Goal: Information Seeking & Learning: Compare options

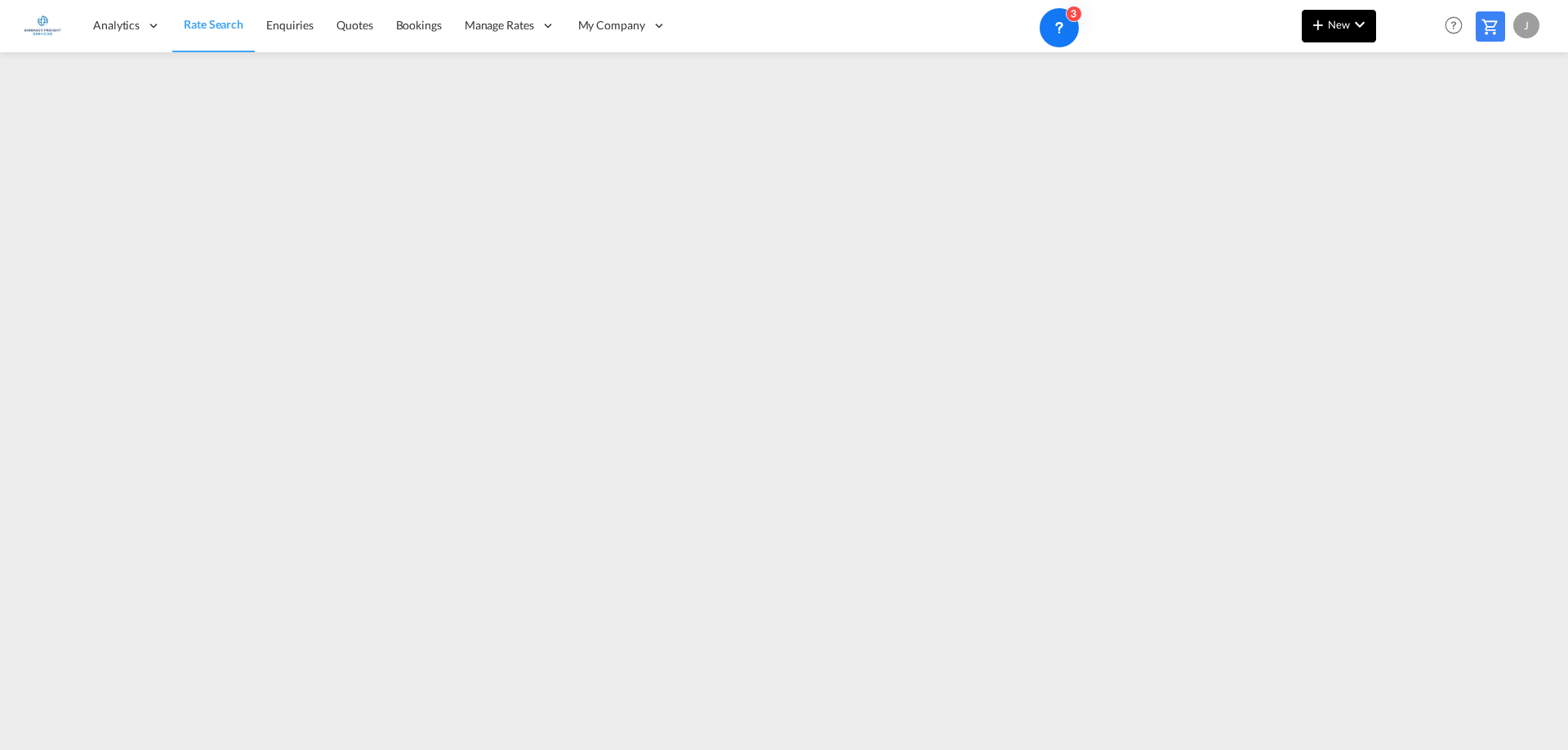
click at [1344, 34] on button "New" at bounding box center [1338, 26] width 74 height 33
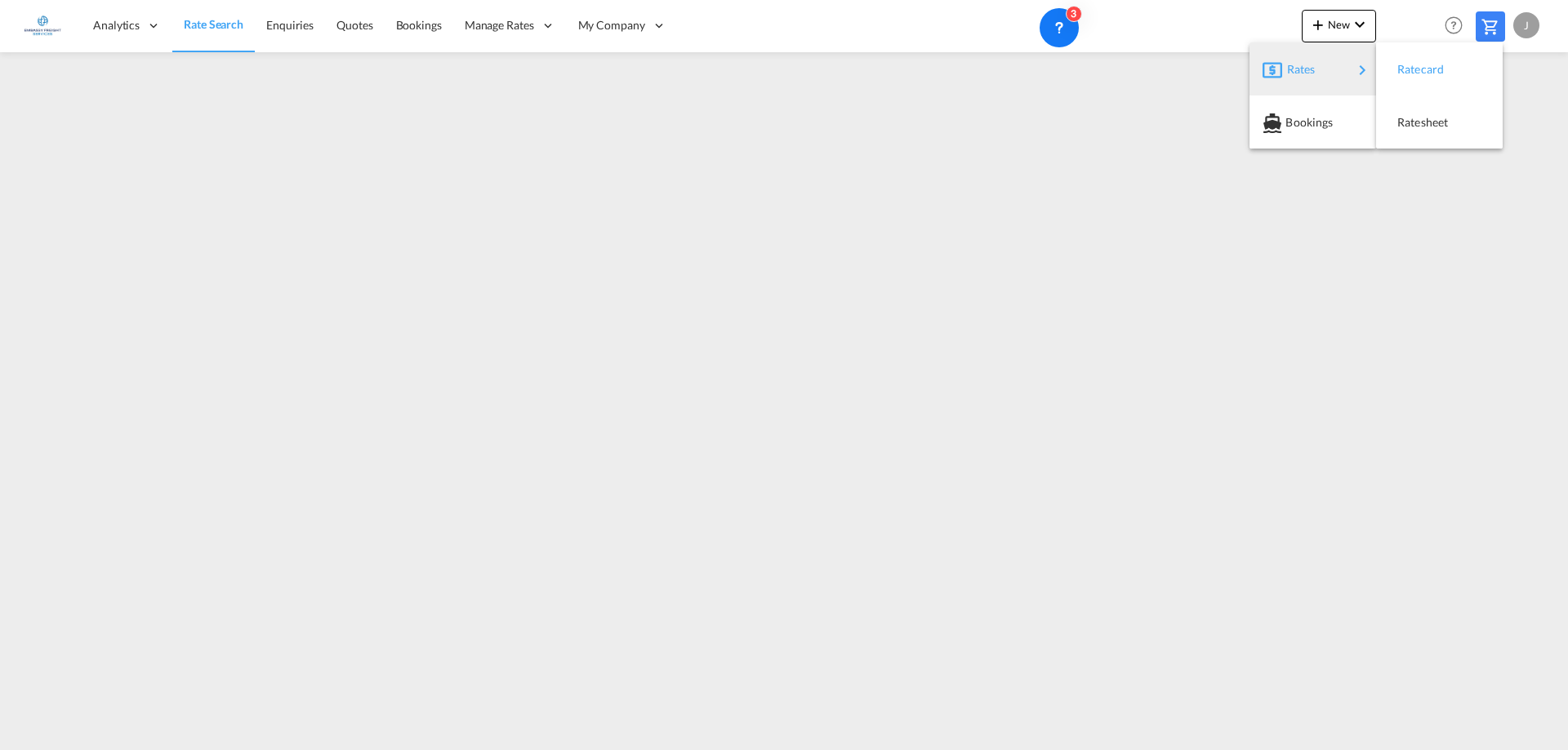
click at [1434, 76] on div "Ratecard" at bounding box center [1427, 69] width 61 height 41
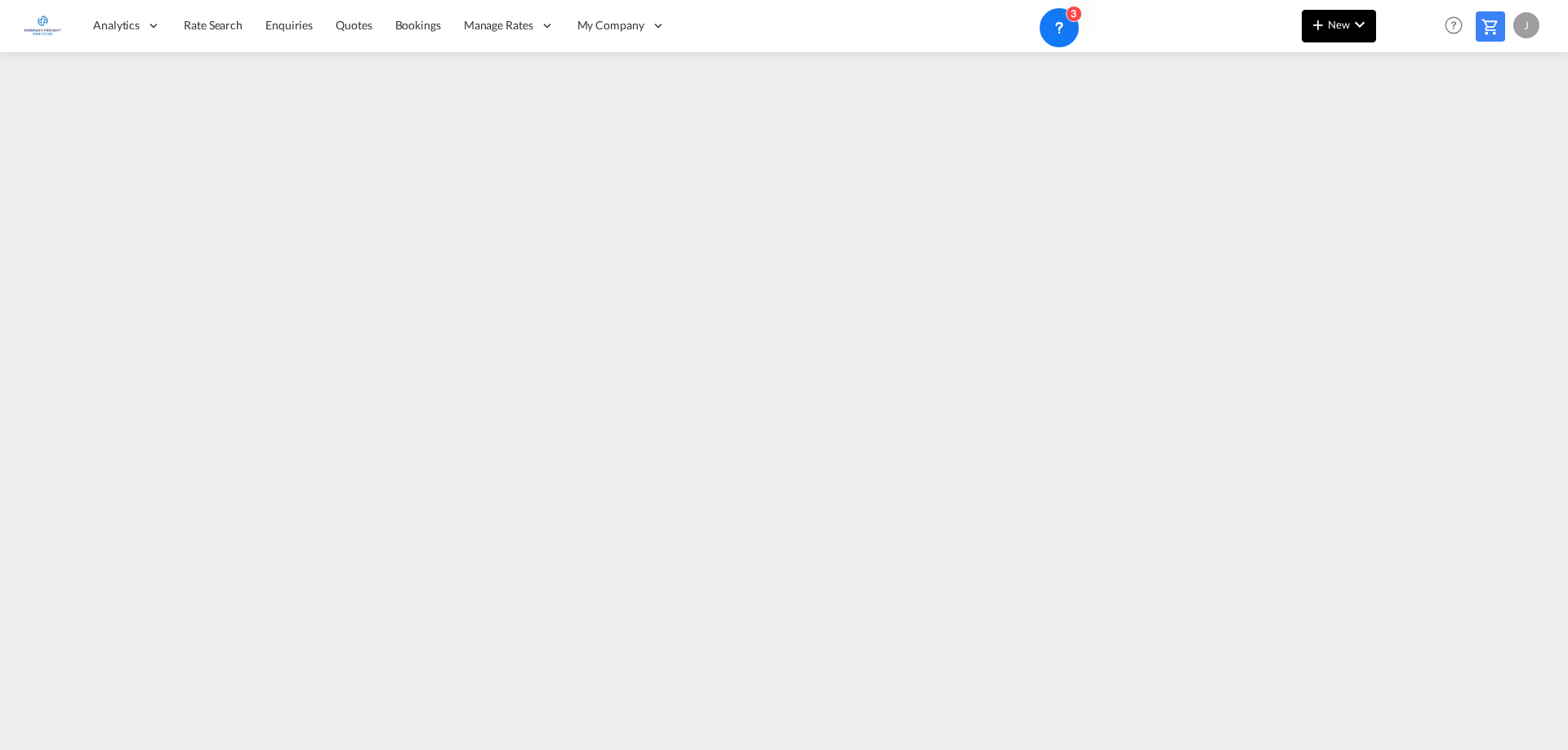
click at [1355, 17] on md-icon "icon-chevron-down" at bounding box center [1359, 24] width 19 height 19
click at [1303, 118] on span "Bookings" at bounding box center [1295, 123] width 18 height 33
click at [1332, 26] on span "New" at bounding box center [1338, 25] width 61 height 14
click at [1330, 74] on div "Rates" at bounding box center [1320, 69] width 66 height 41
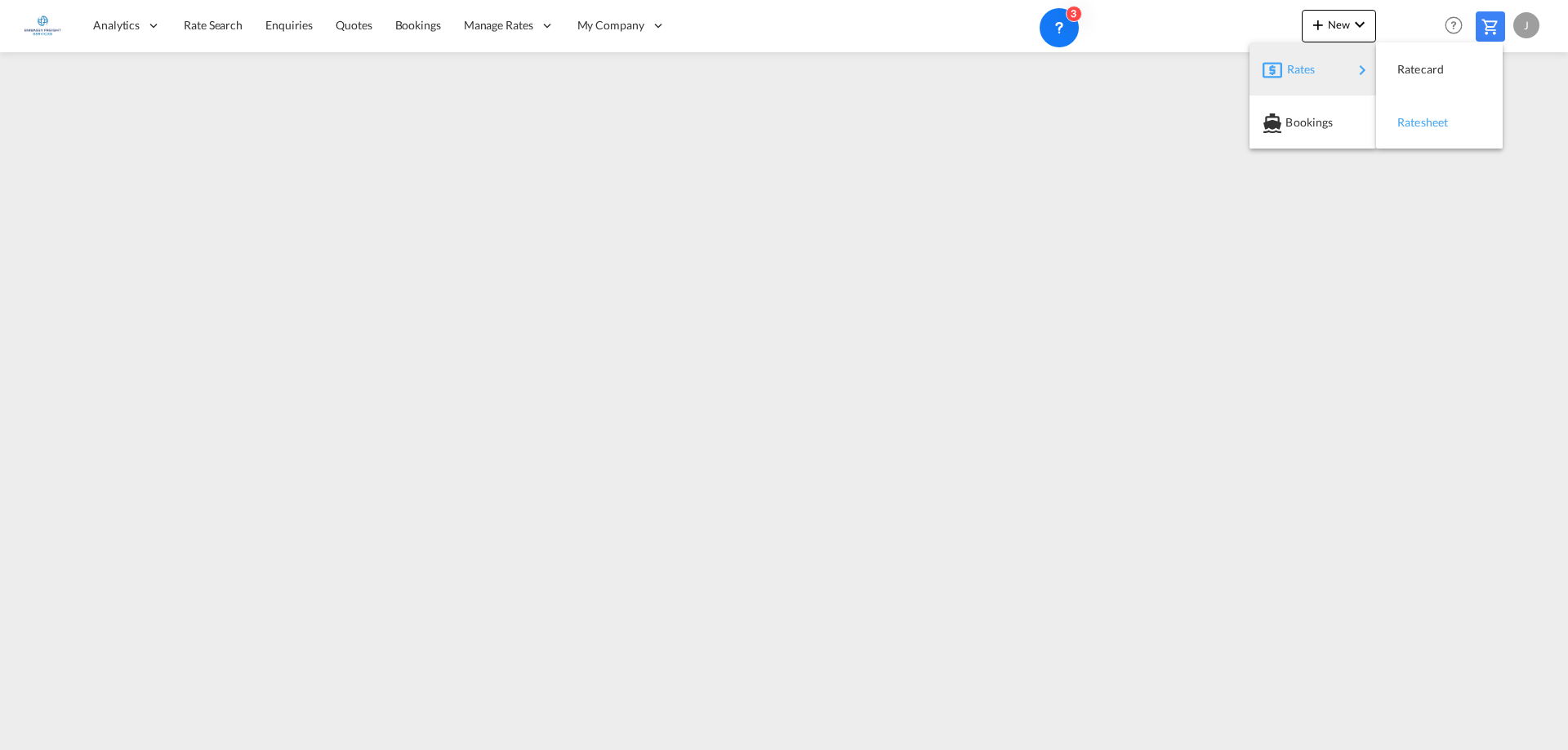
click at [1415, 125] on span "Ratesheet" at bounding box center [1406, 123] width 18 height 33
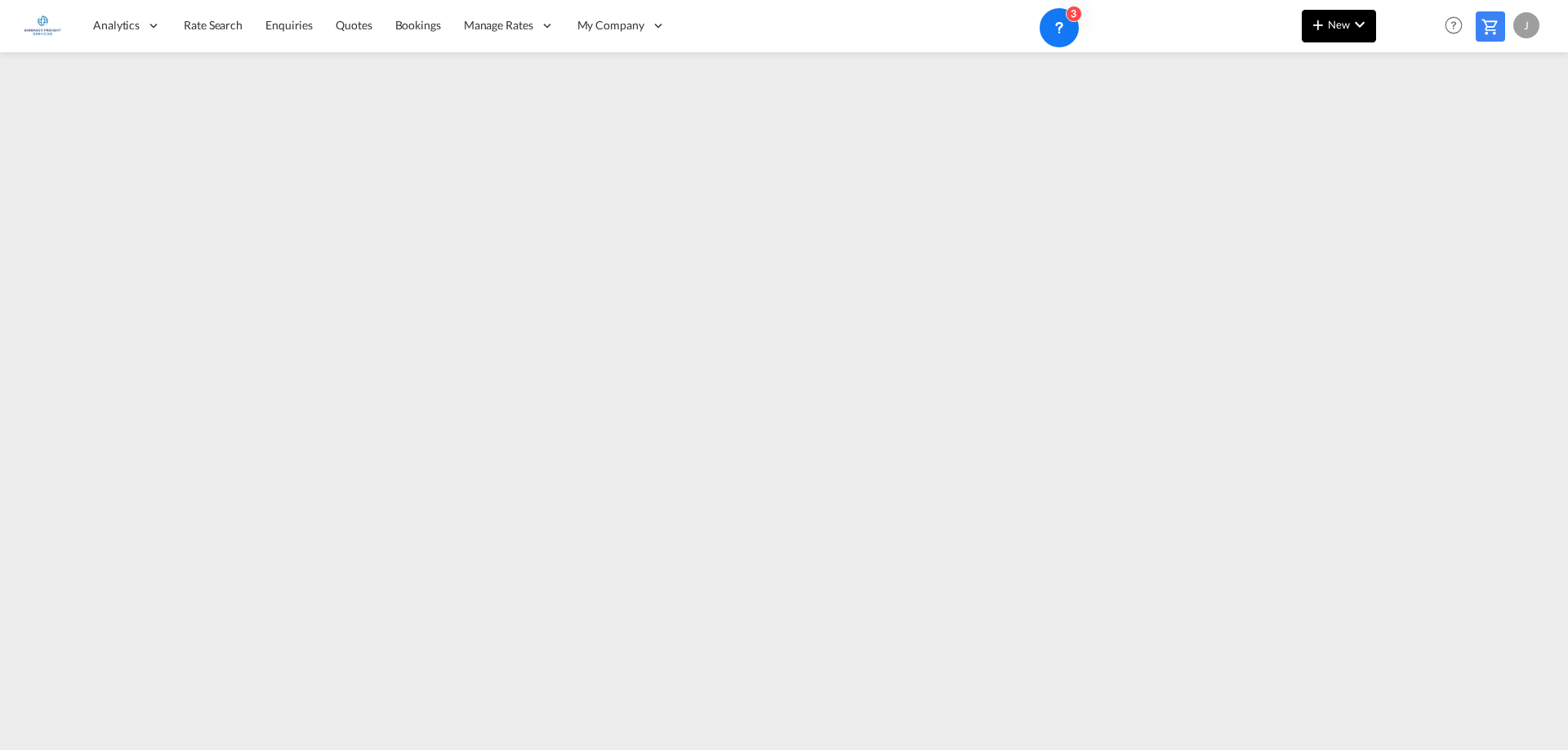
click at [1325, 21] on md-icon "icon-plus 400-fg" at bounding box center [1318, 24] width 19 height 19
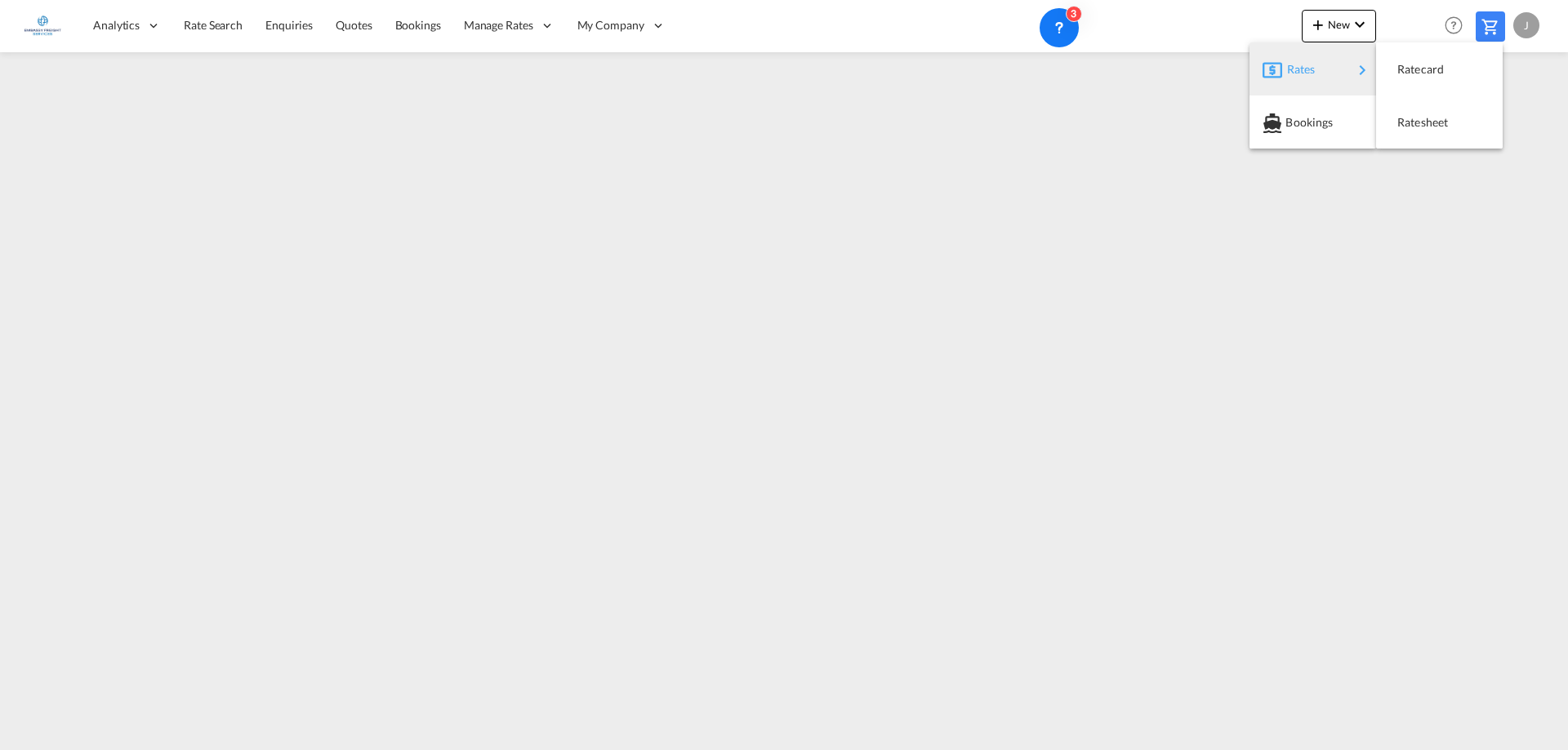
click at [210, 18] on md-backdrop at bounding box center [784, 375] width 1568 height 750
click at [210, 18] on span "Rate Search" at bounding box center [212, 25] width 59 height 14
